Goal: Navigation & Orientation: Find specific page/section

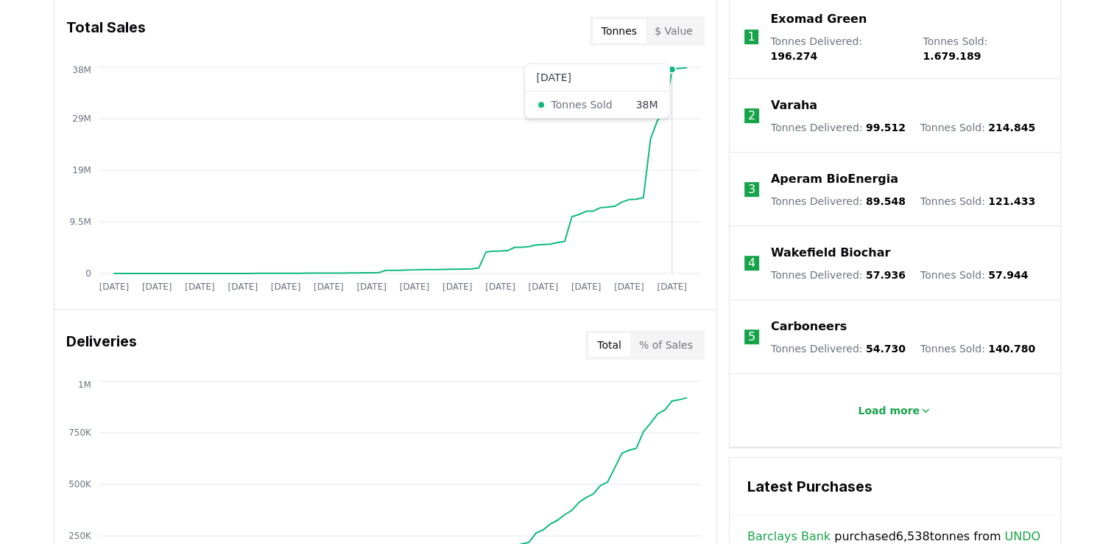
scroll to position [589, 0]
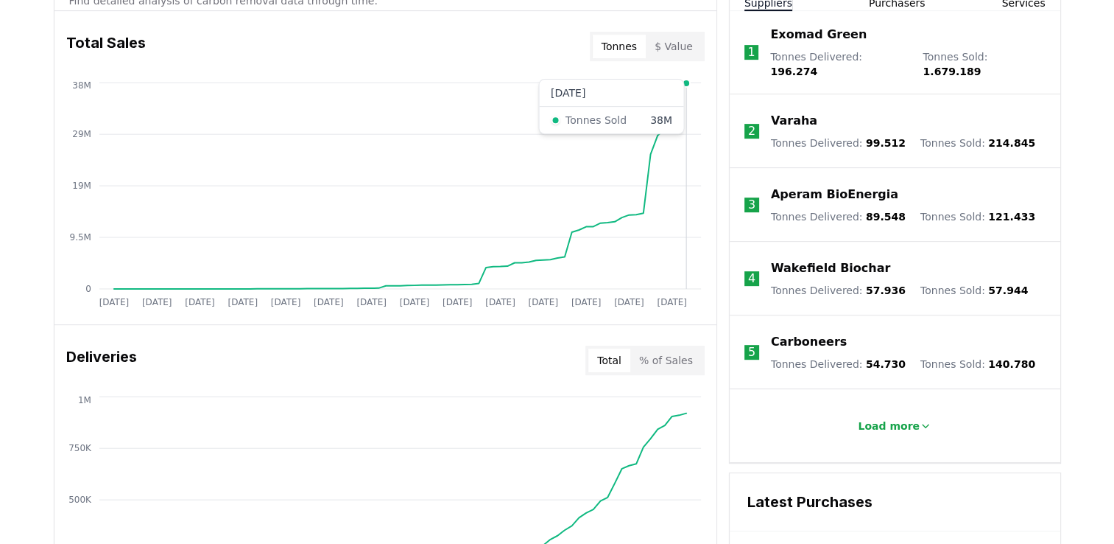
click at [686, 237] on line at bounding box center [400, 237] width 602 height 0
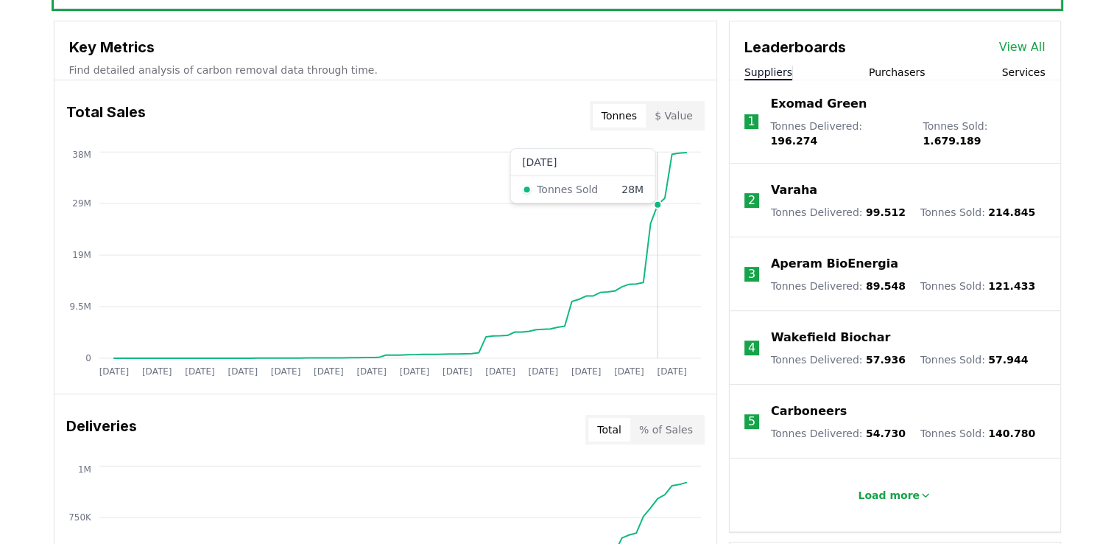
scroll to position [516, 0]
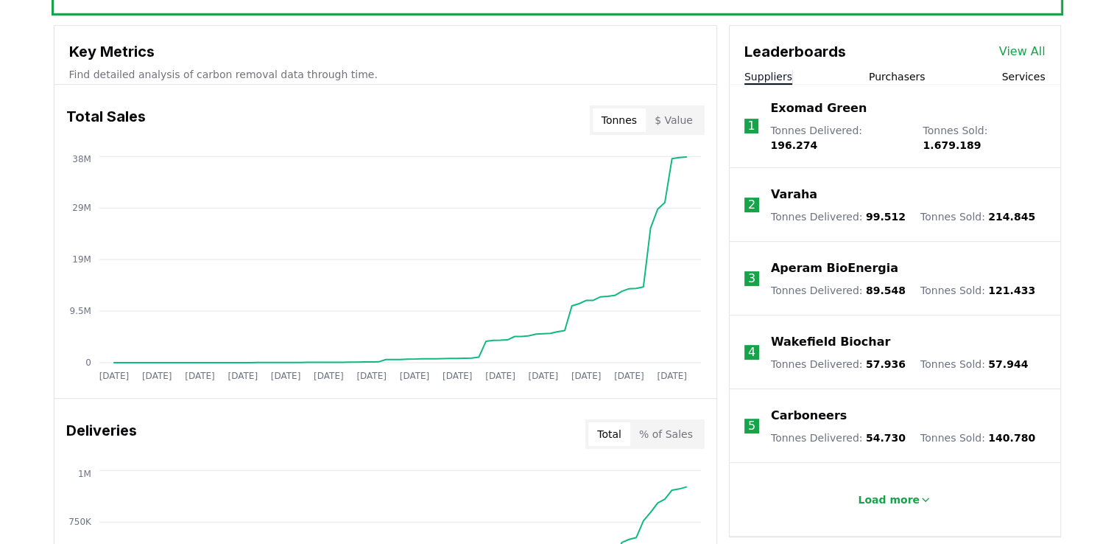
click at [901, 72] on button "Purchasers" at bounding box center [897, 76] width 57 height 15
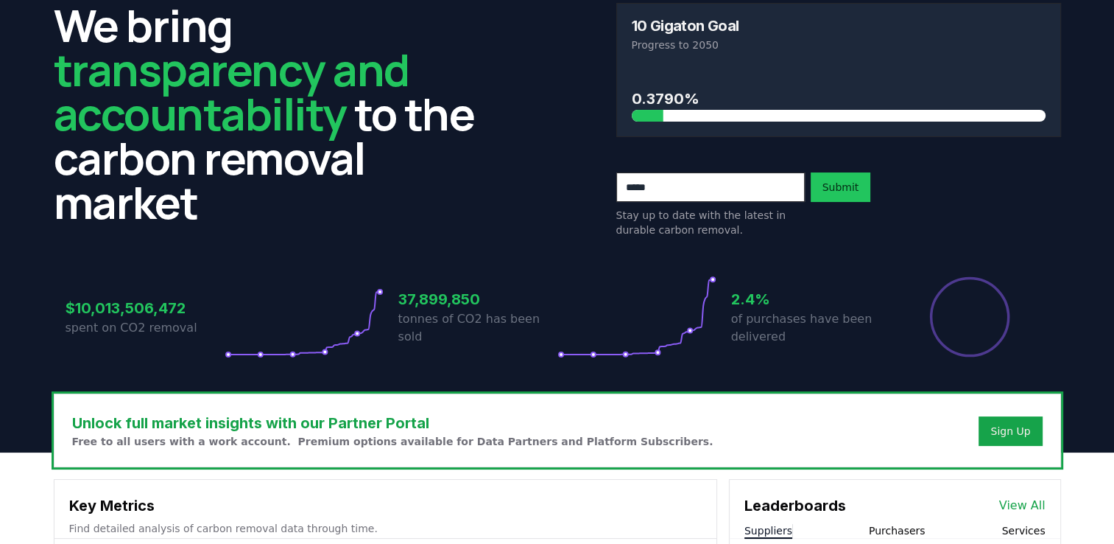
scroll to position [221, 0]
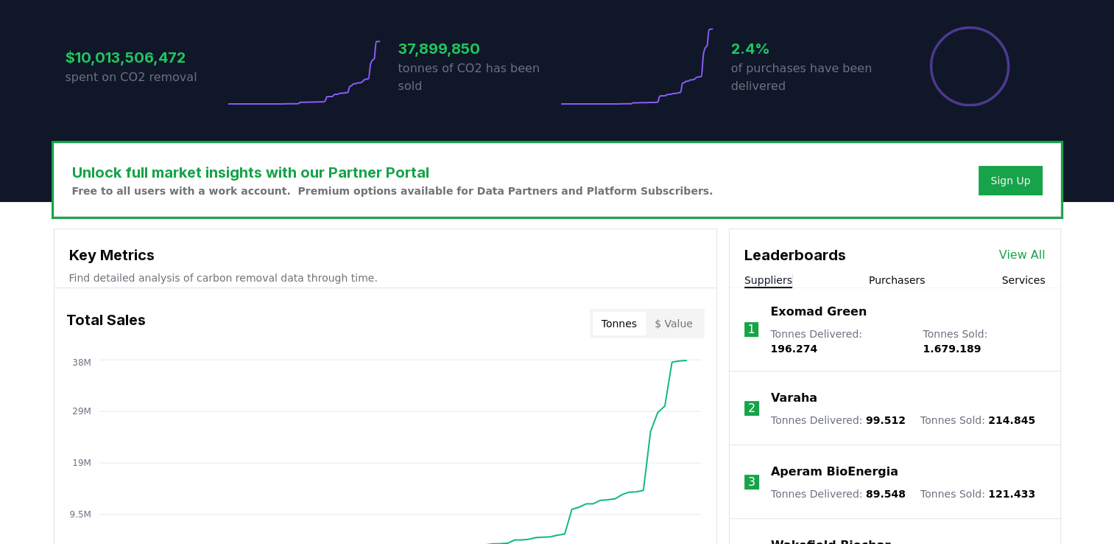
scroll to position [368, 0]
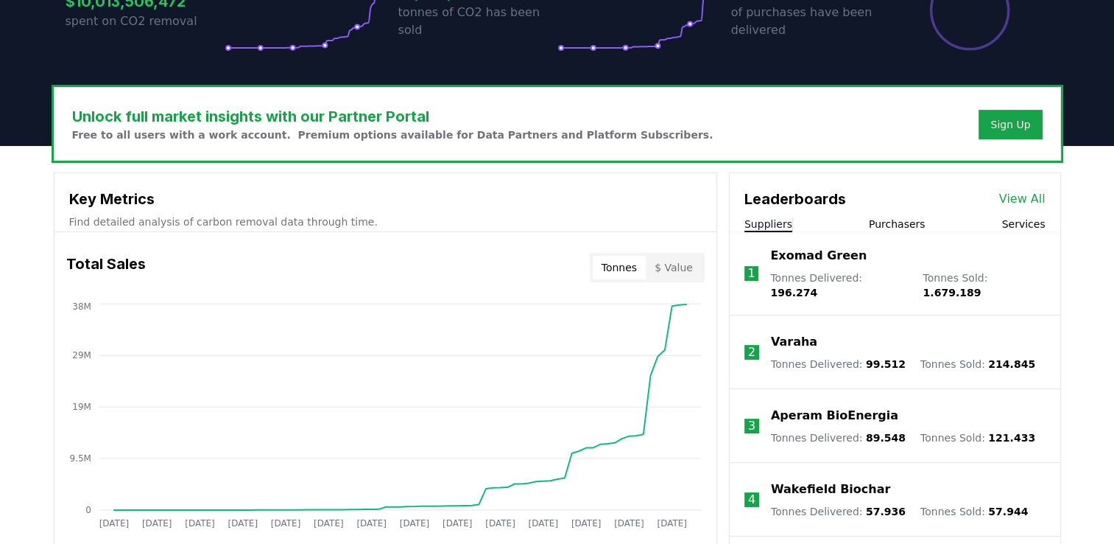
click at [899, 219] on button "Purchasers" at bounding box center [897, 224] width 57 height 15
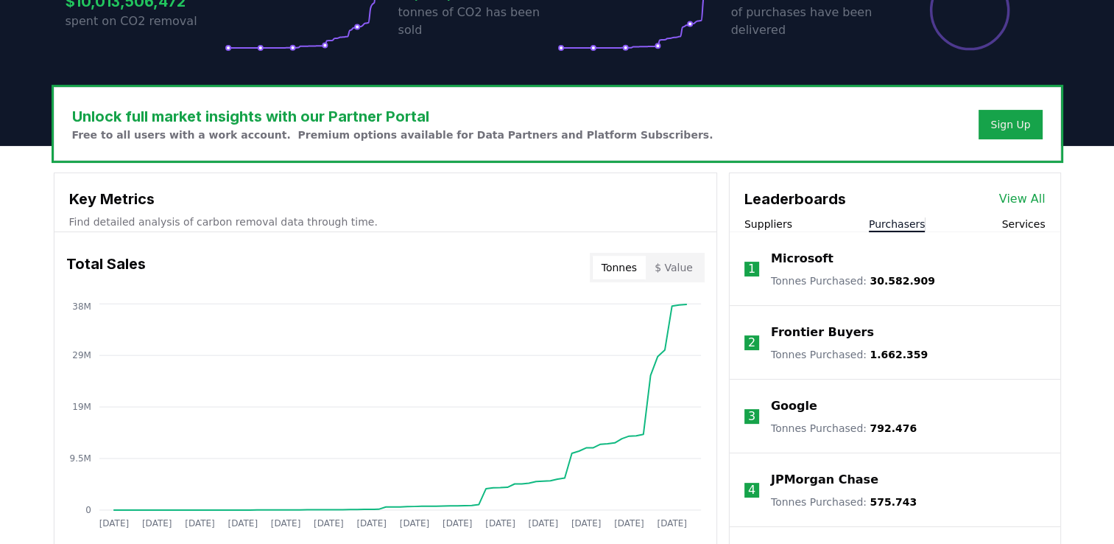
click at [804, 262] on p "Microsoft" at bounding box center [802, 259] width 63 height 18
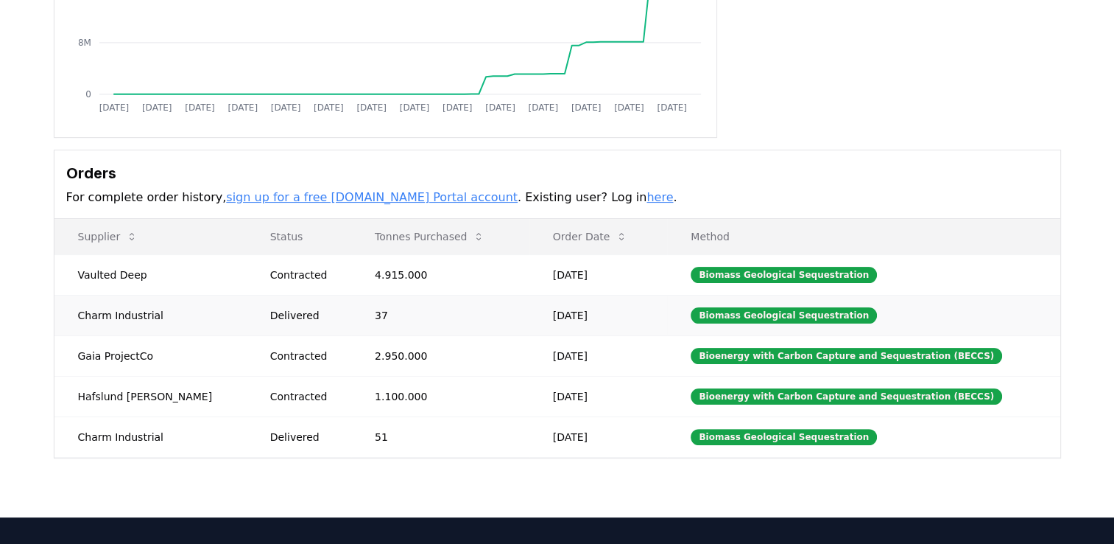
scroll to position [295, 0]
